Goal: Find specific page/section: Find specific page/section

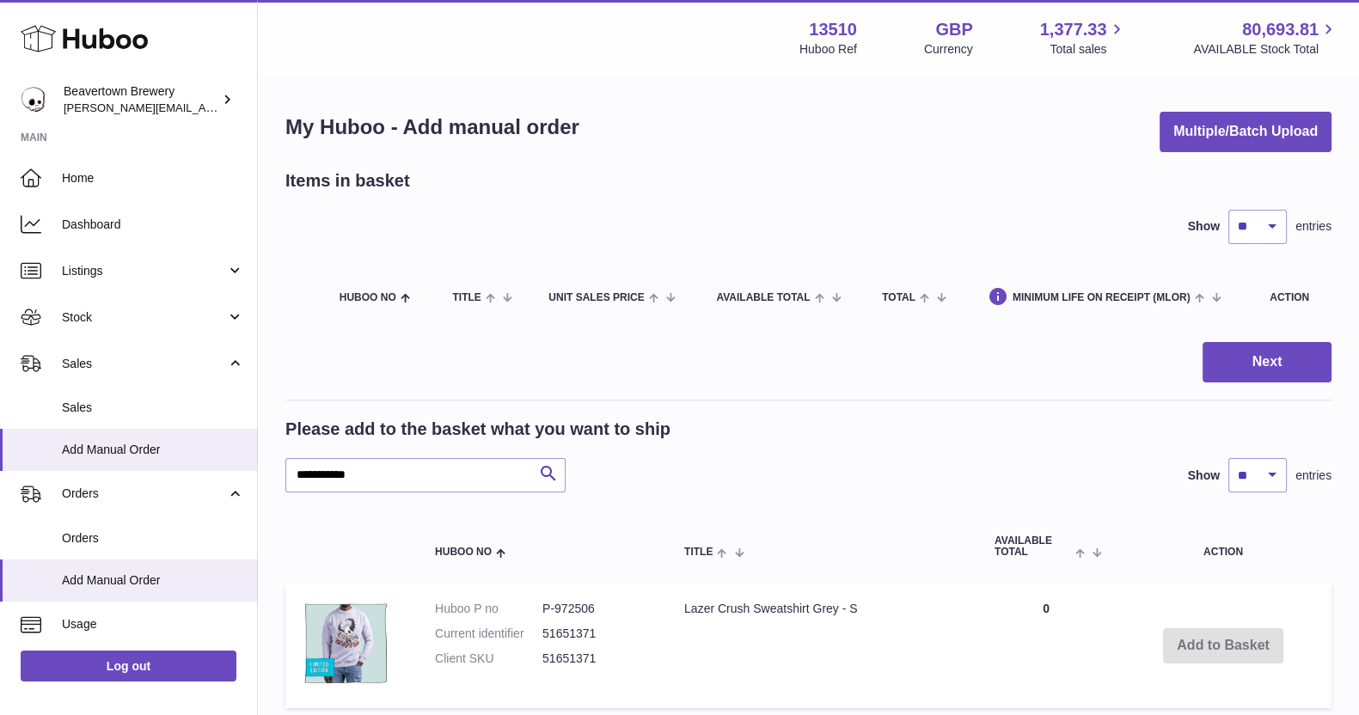
scroll to position [233, 0]
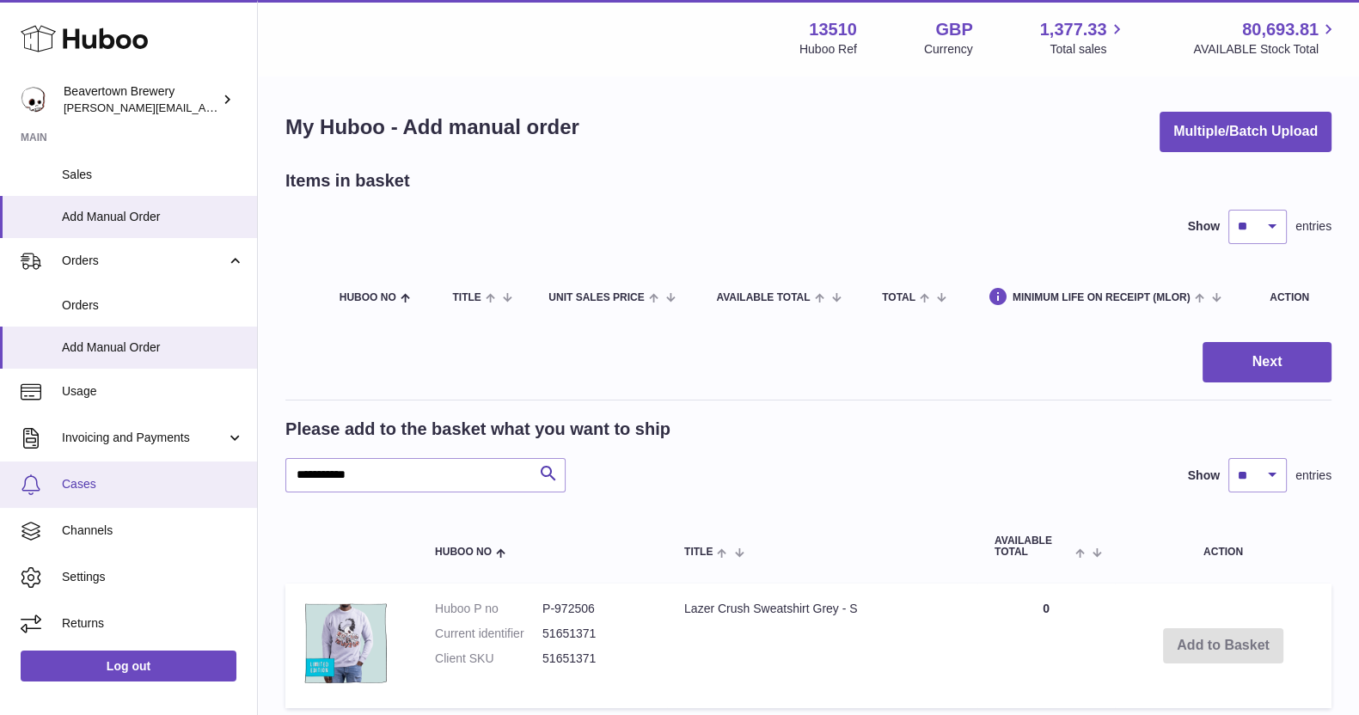
click at [154, 482] on span "Cases" at bounding box center [153, 484] width 182 height 16
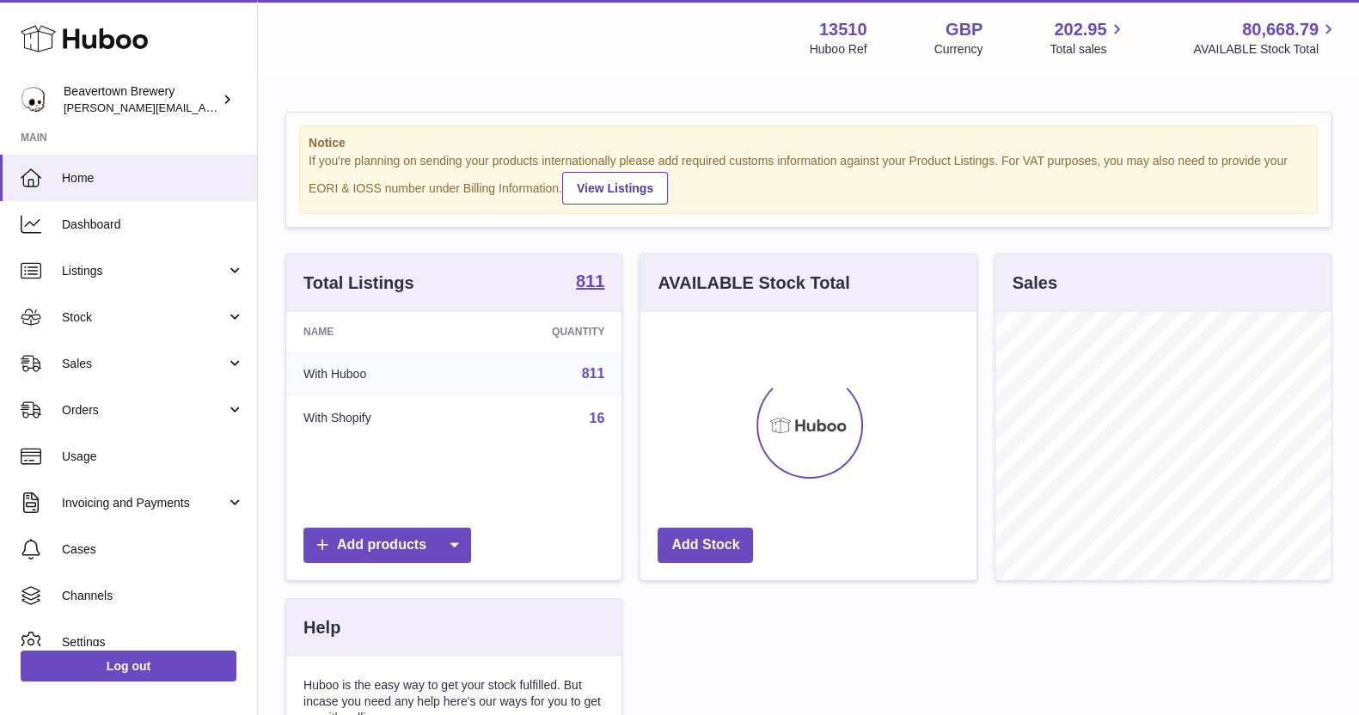
scroll to position [268, 334]
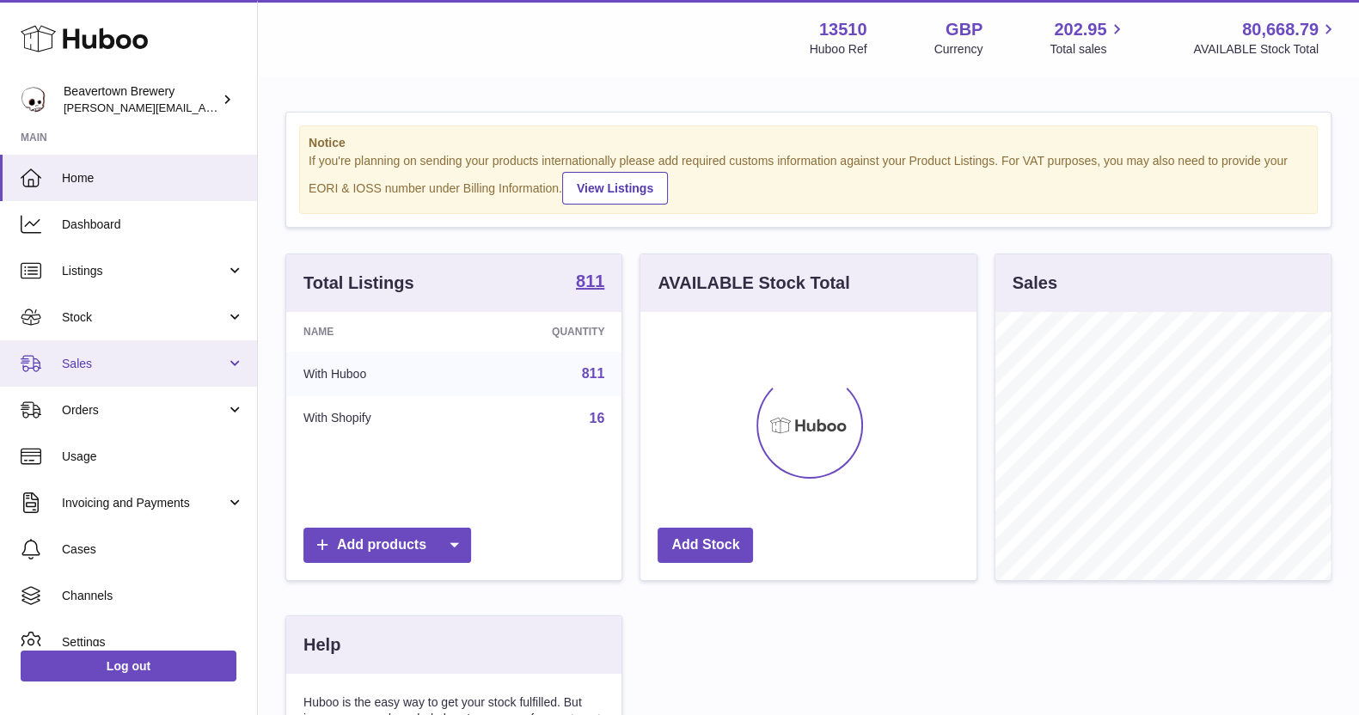
click at [182, 366] on span "Sales" at bounding box center [144, 364] width 164 height 16
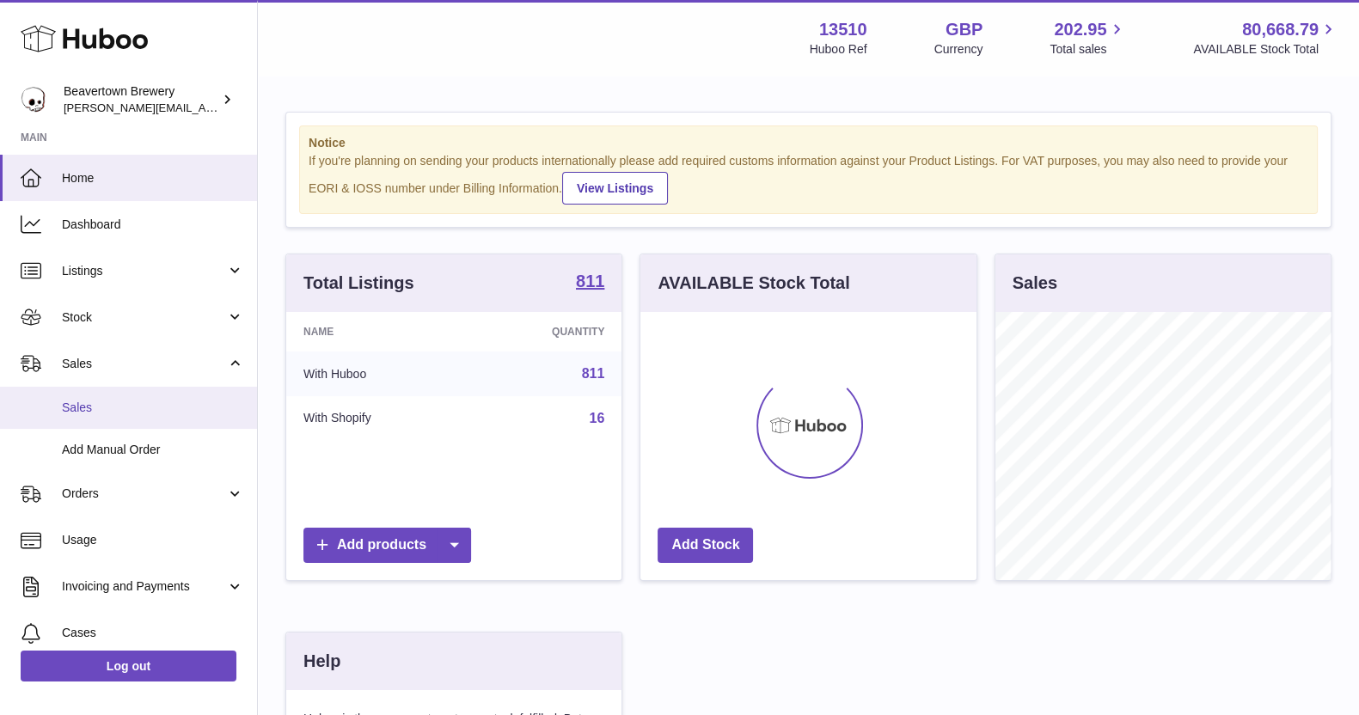
click at [172, 411] on span "Sales" at bounding box center [153, 408] width 182 height 16
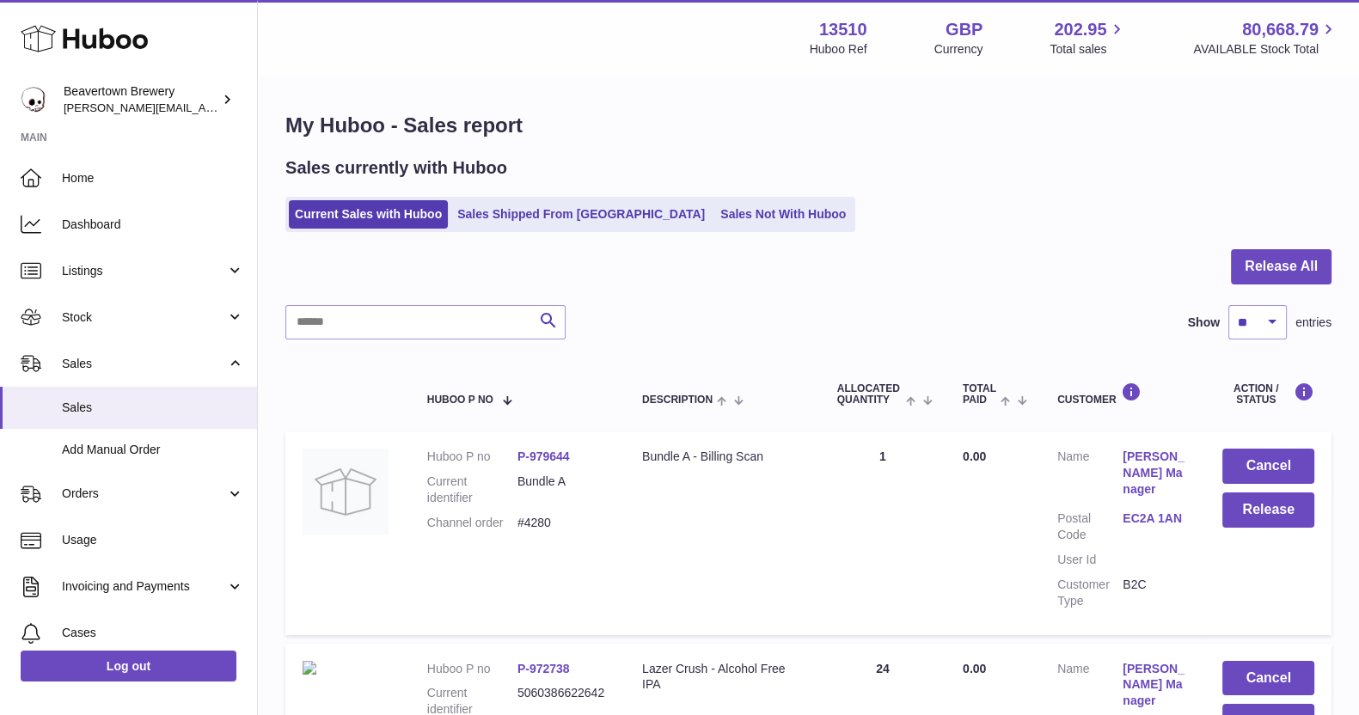
scroll to position [150, 0]
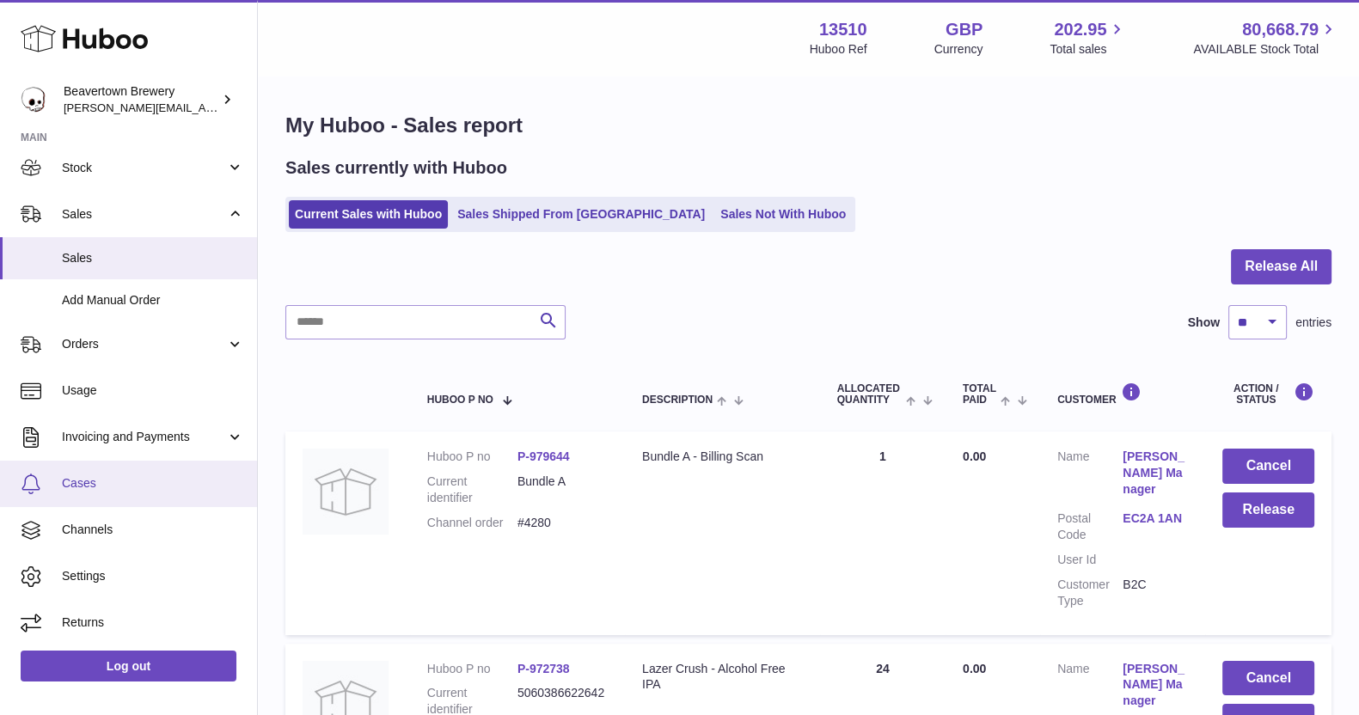
click at [125, 486] on span "Cases" at bounding box center [153, 483] width 182 height 16
